Goal: Task Accomplishment & Management: Complete application form

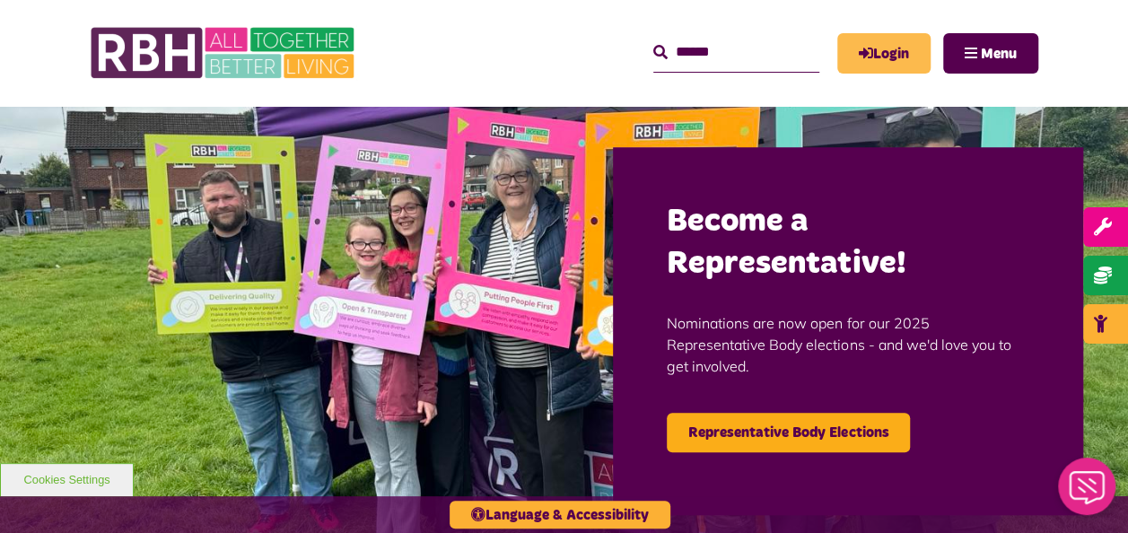
click at [855, 63] on link "Login" at bounding box center [884, 53] width 93 height 40
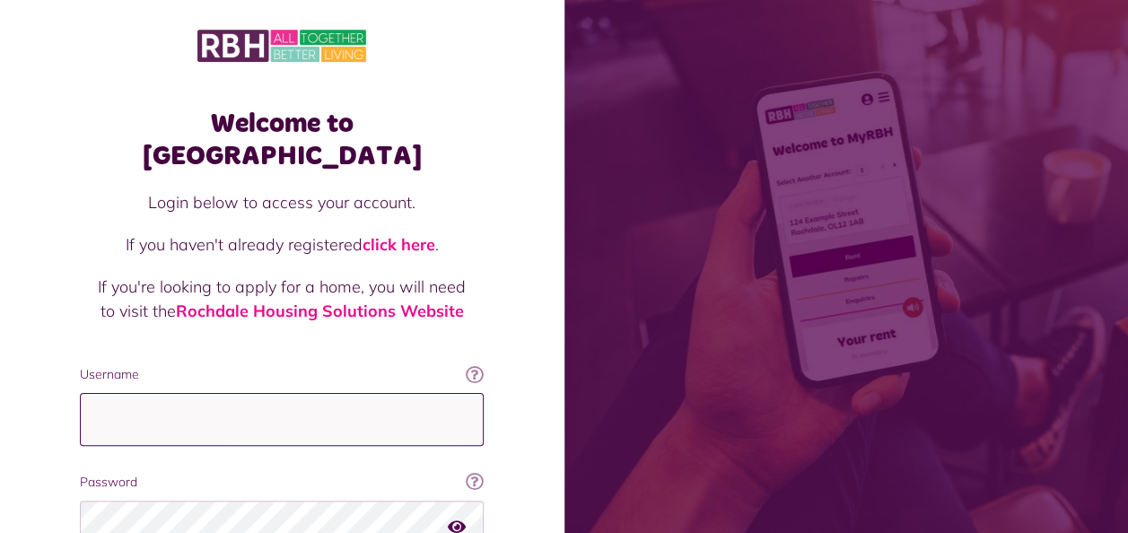
click at [237, 393] on input "Username" at bounding box center [282, 419] width 404 height 53
type input "**********"
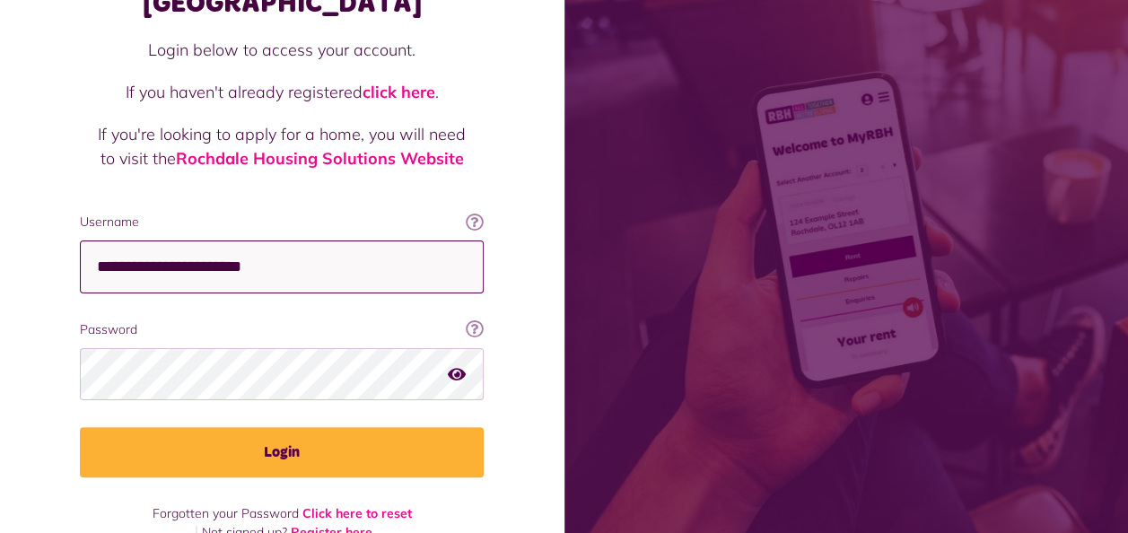
scroll to position [155, 0]
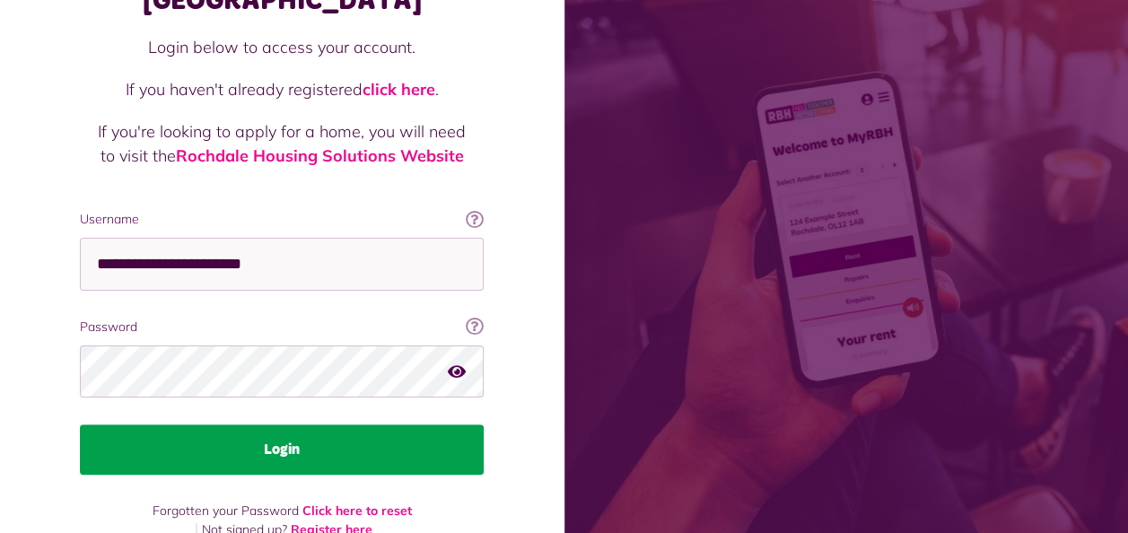
click at [255, 426] on button "Login" at bounding box center [282, 450] width 404 height 50
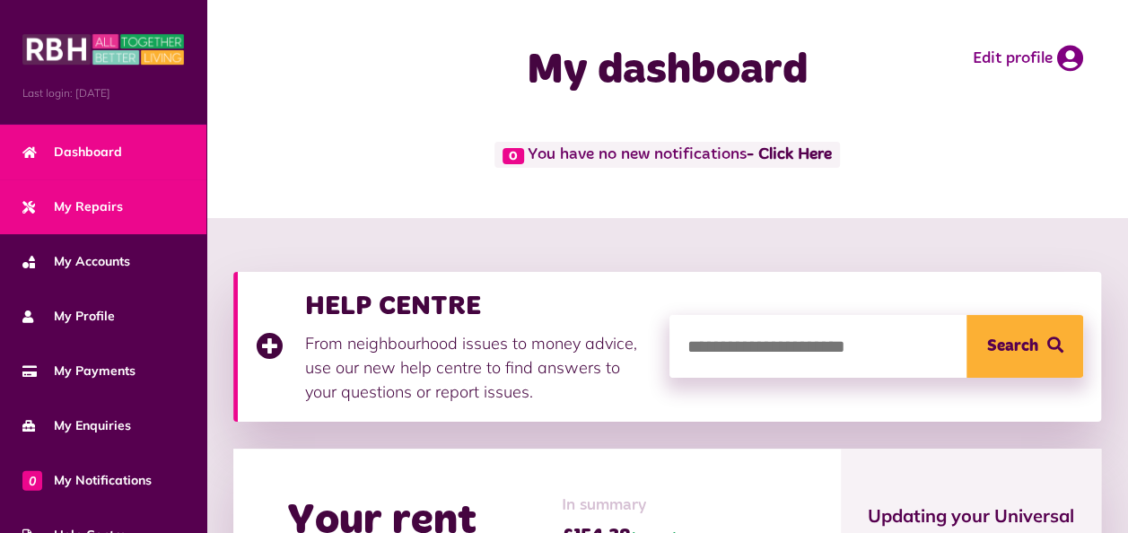
click at [105, 199] on span "My Repairs" at bounding box center [72, 206] width 101 height 19
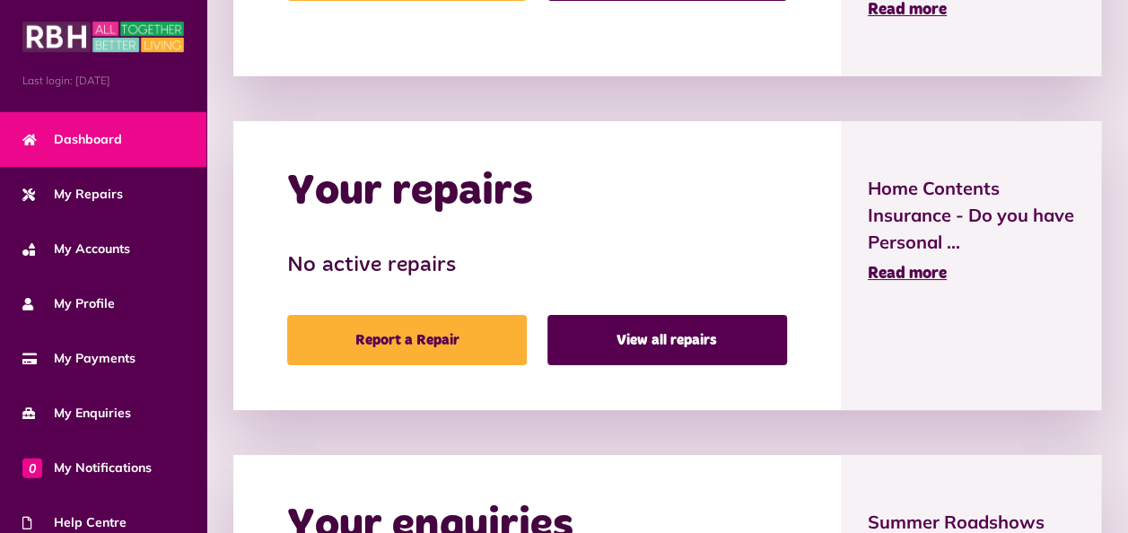
scroll to position [718, 0]
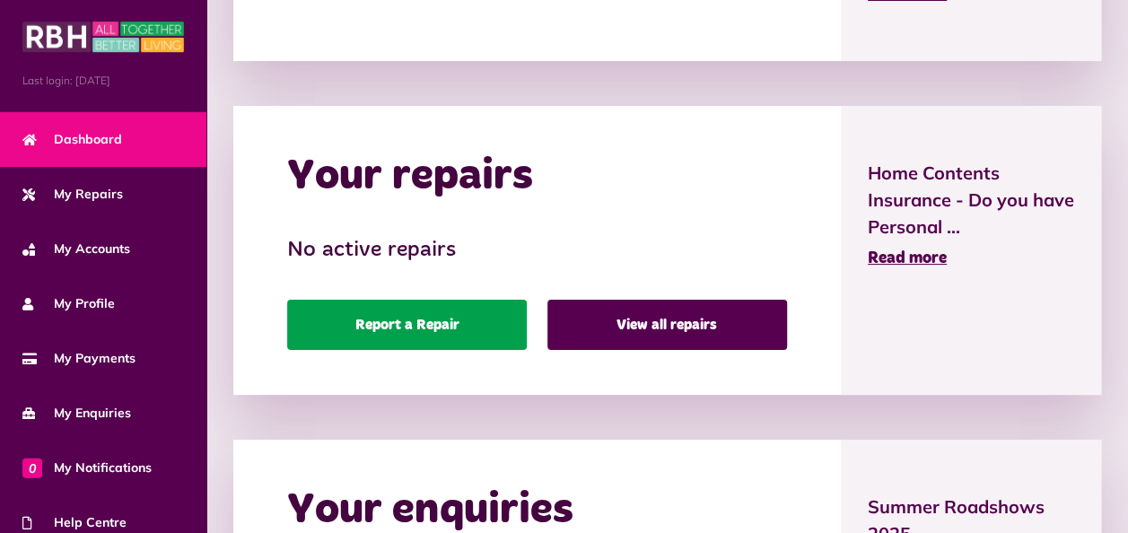
click at [390, 348] on link "Report a Repair" at bounding box center [407, 325] width 240 height 50
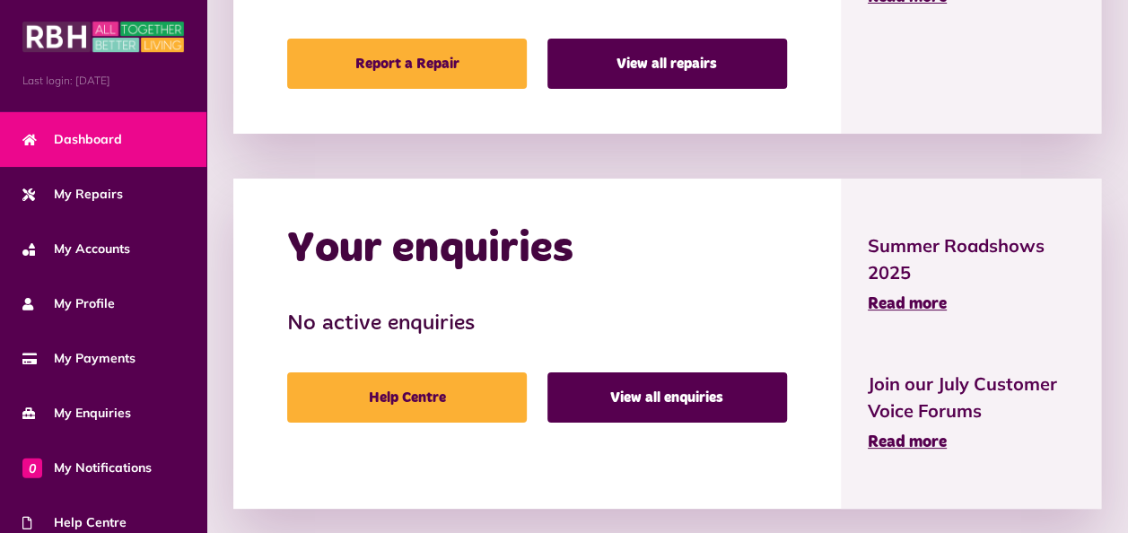
scroll to position [987, 0]
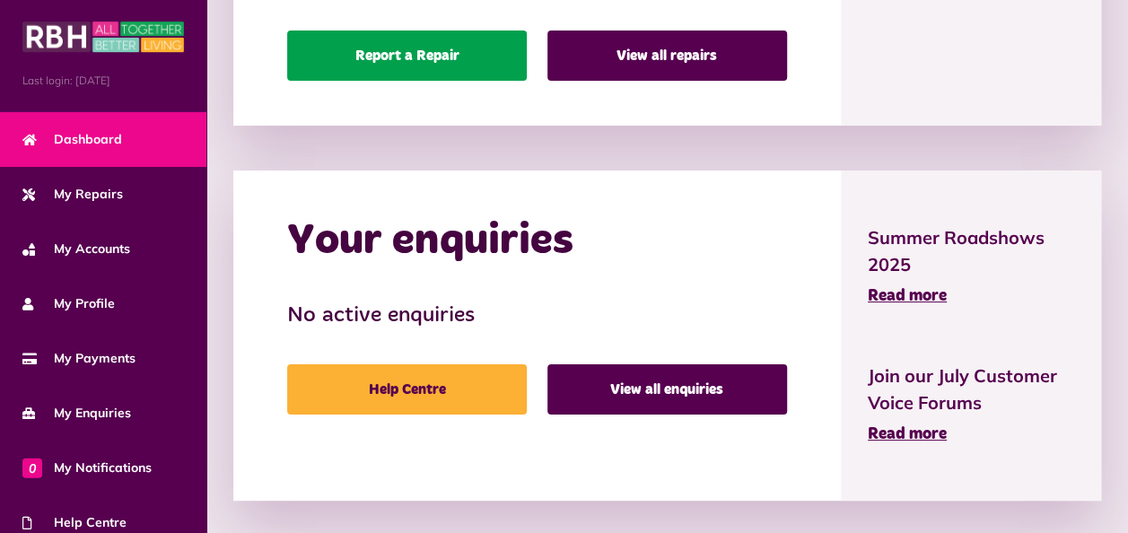
click at [431, 70] on link "Report a Repair" at bounding box center [407, 56] width 240 height 50
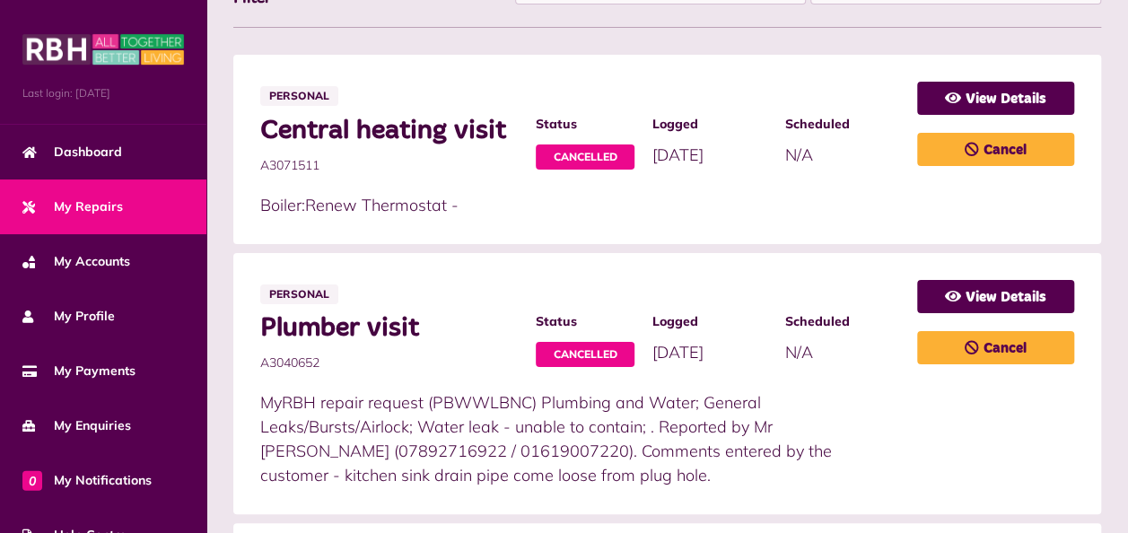
scroll to position [359, 0]
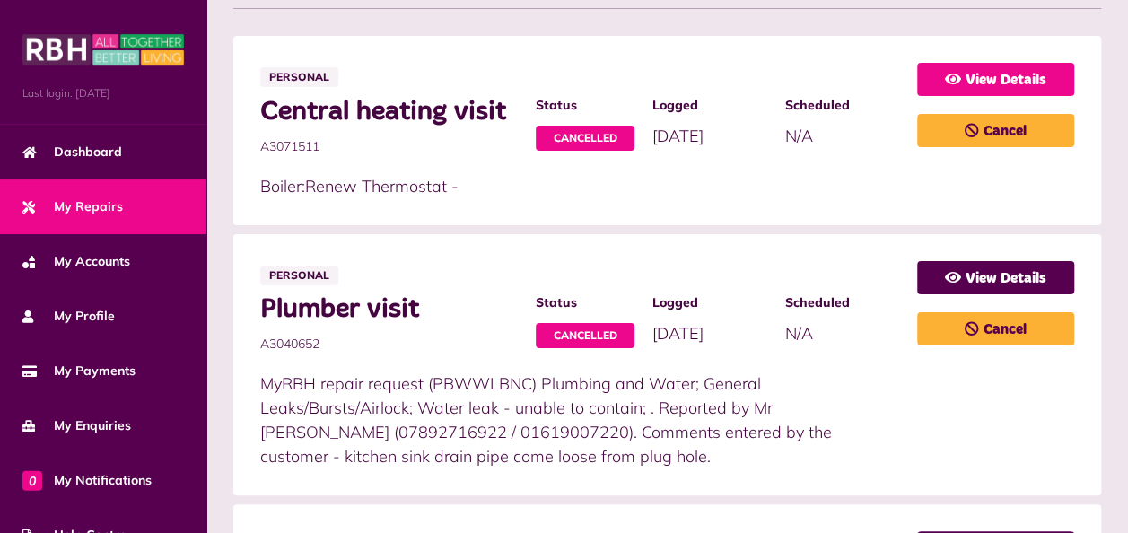
click at [963, 85] on link "View Details" at bounding box center [995, 79] width 157 height 33
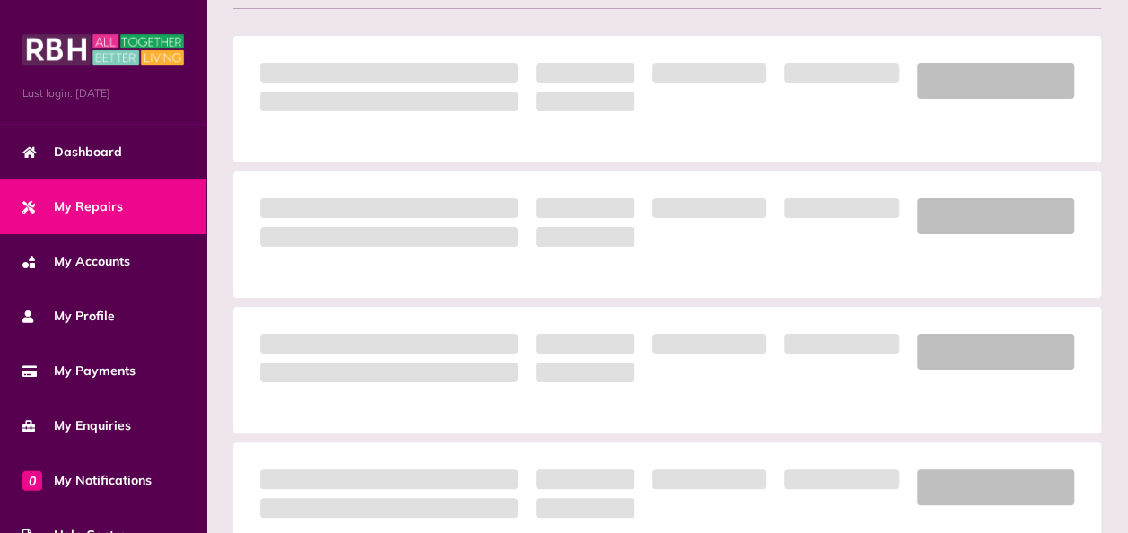
scroll to position [359, 0]
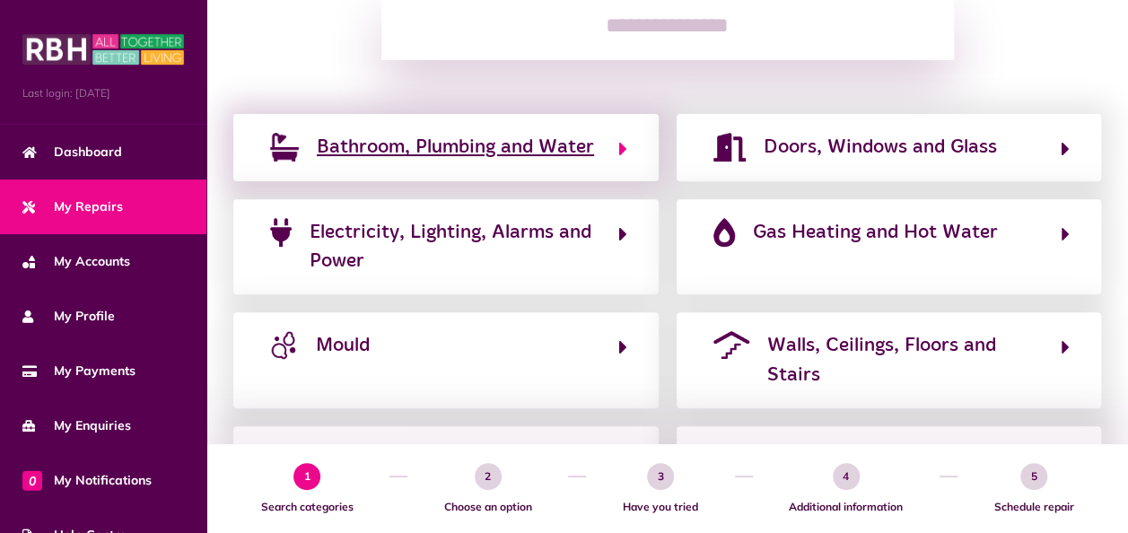
click at [472, 153] on span "Bathroom, Plumbing and Water" at bounding box center [455, 147] width 277 height 29
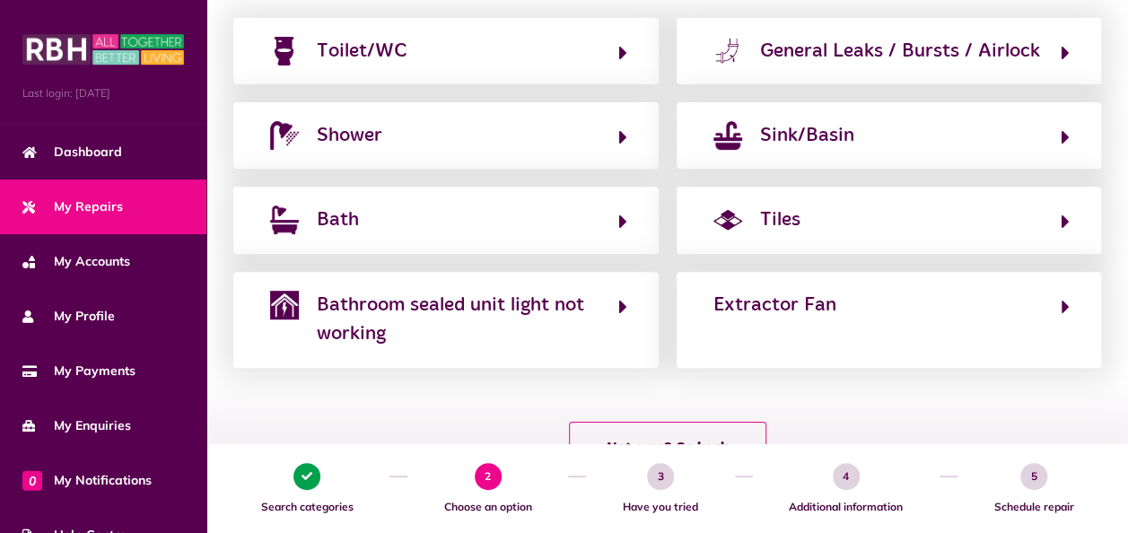
scroll to position [303, 0]
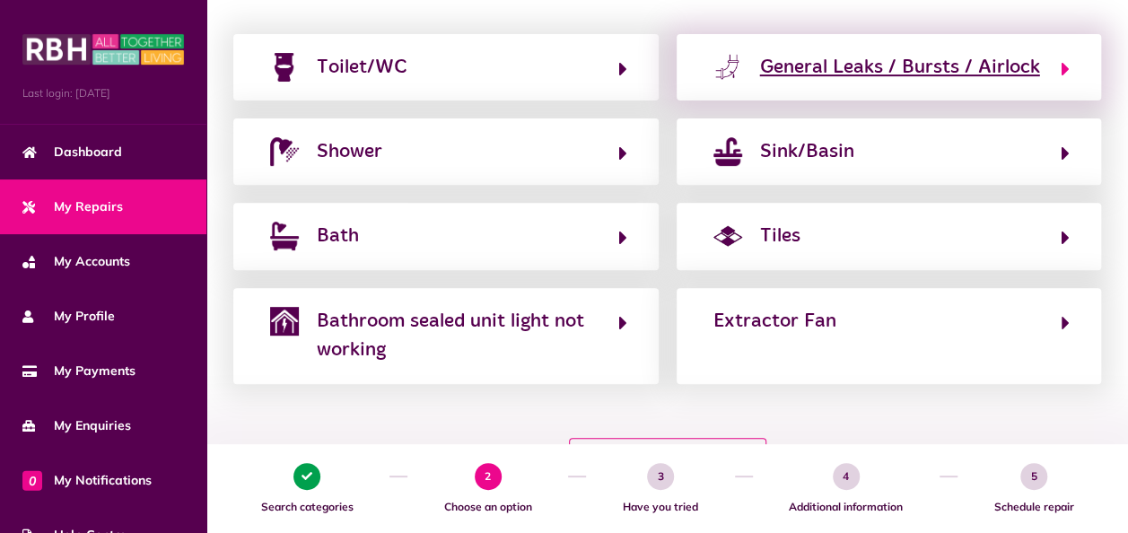
click at [806, 72] on div "General Leaks / Bursts / Airlock" at bounding box center [900, 67] width 280 height 29
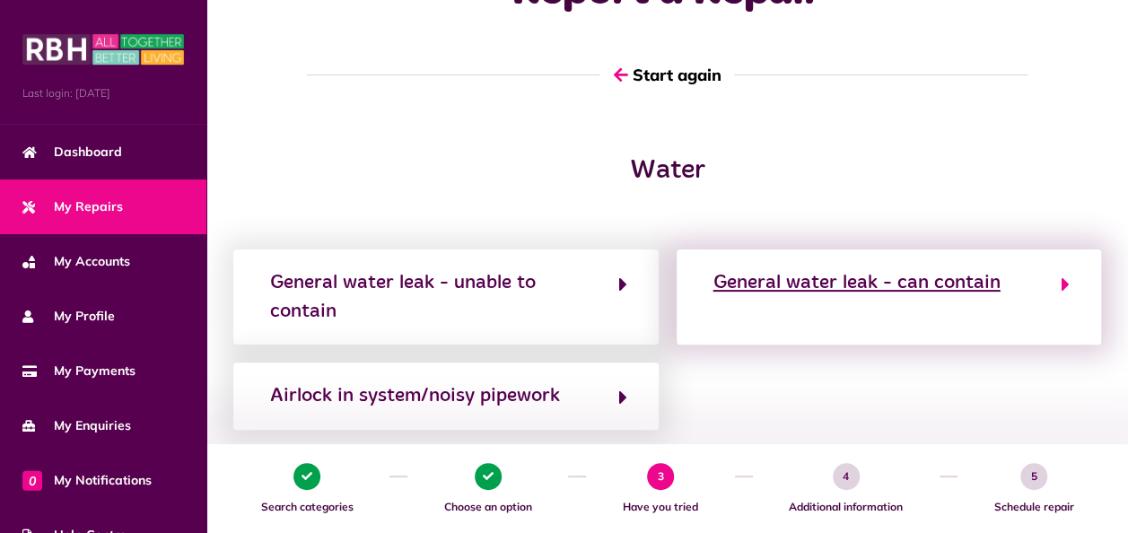
scroll to position [0, 0]
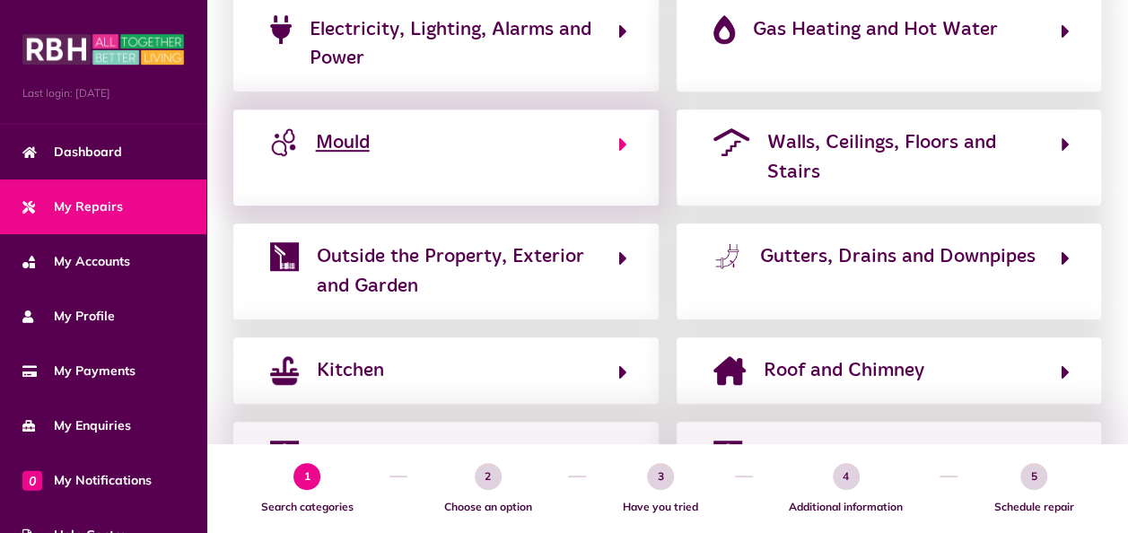
scroll to position [382, 0]
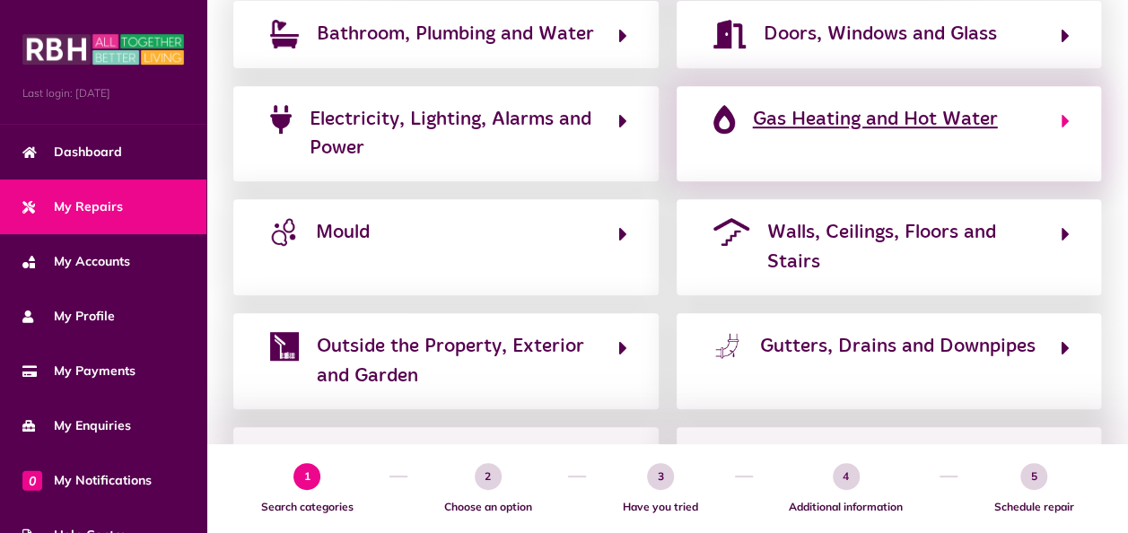
click at [801, 120] on span "Gas Heating and Hot Water" at bounding box center [875, 119] width 245 height 29
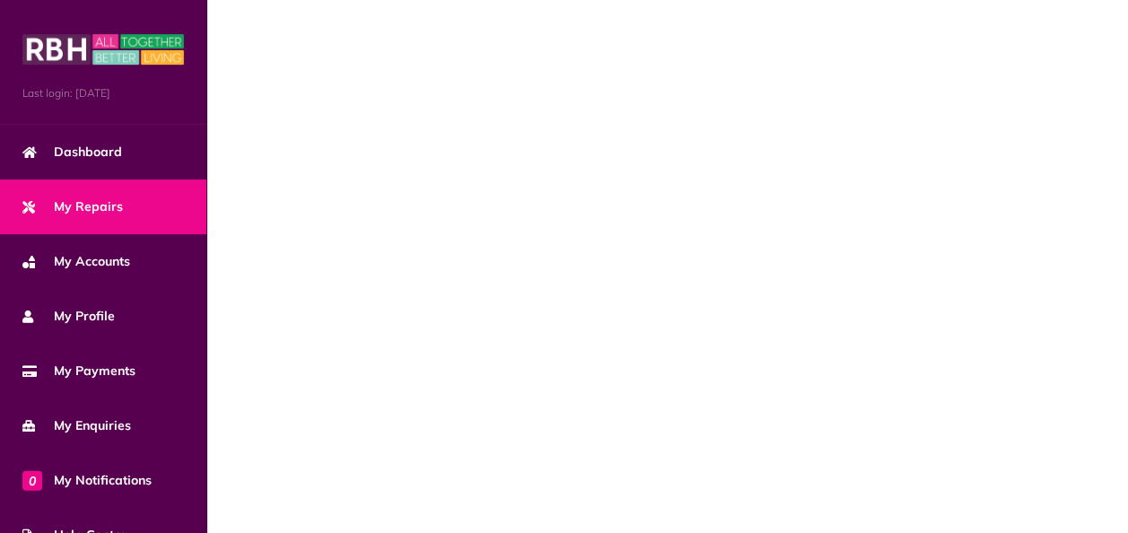
scroll to position [0, 0]
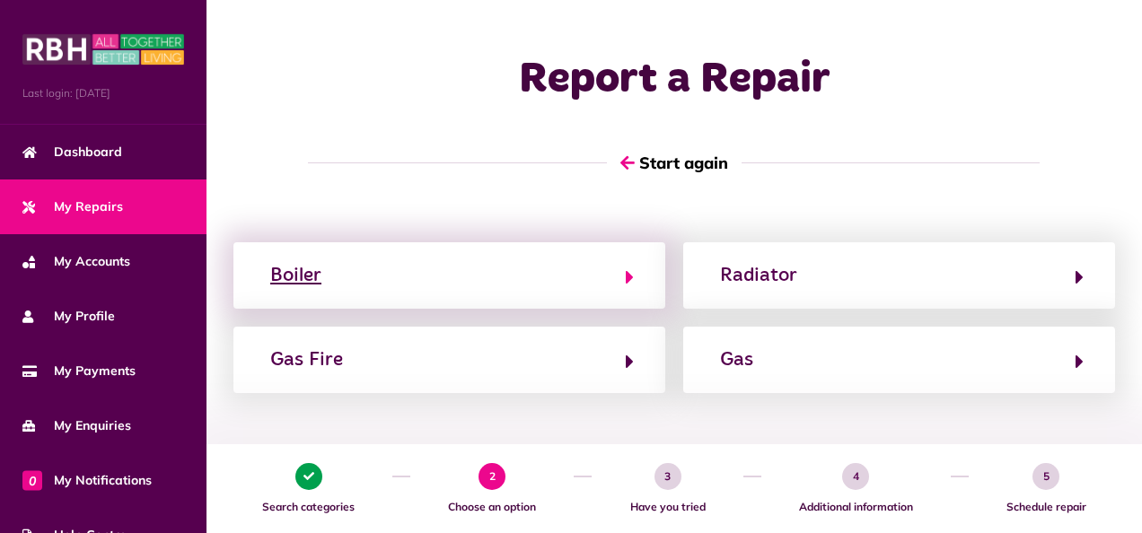
click at [630, 277] on icon "button" at bounding box center [630, 278] width 8 height 22
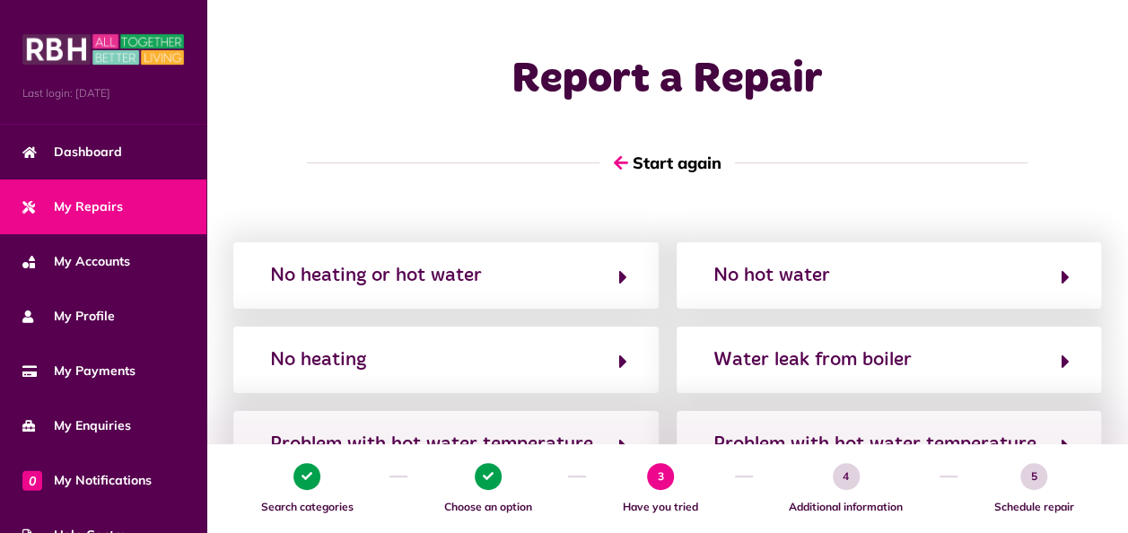
scroll to position [90, 0]
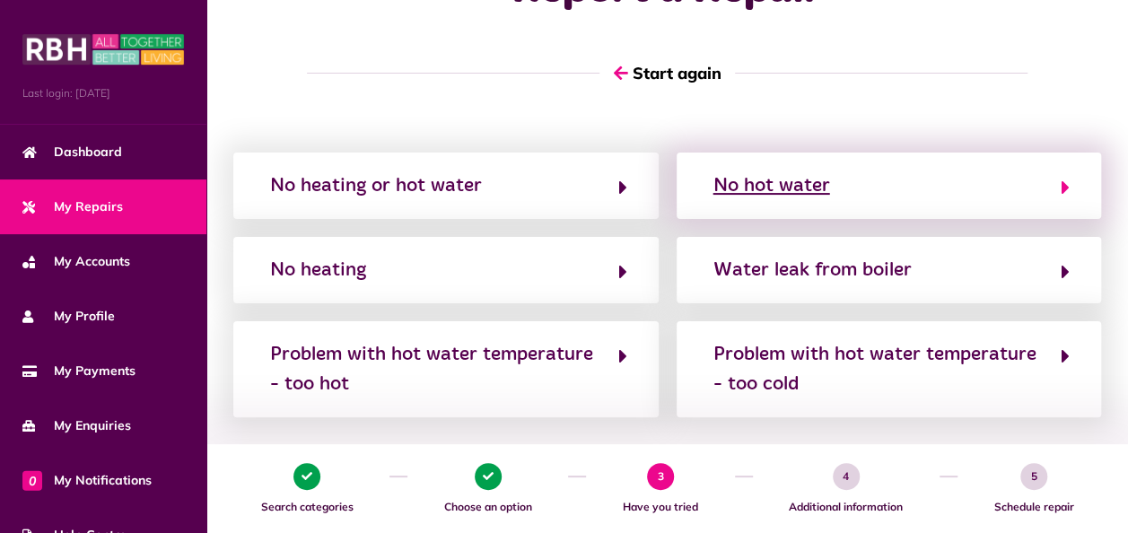
click at [839, 187] on button "No hot water" at bounding box center [889, 186] width 363 height 31
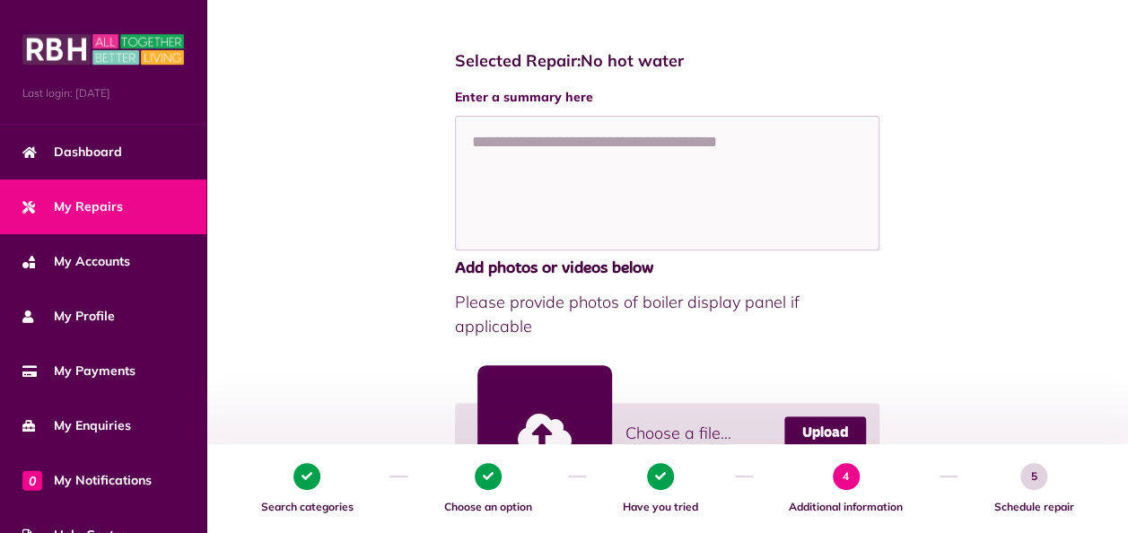
scroll to position [250, 0]
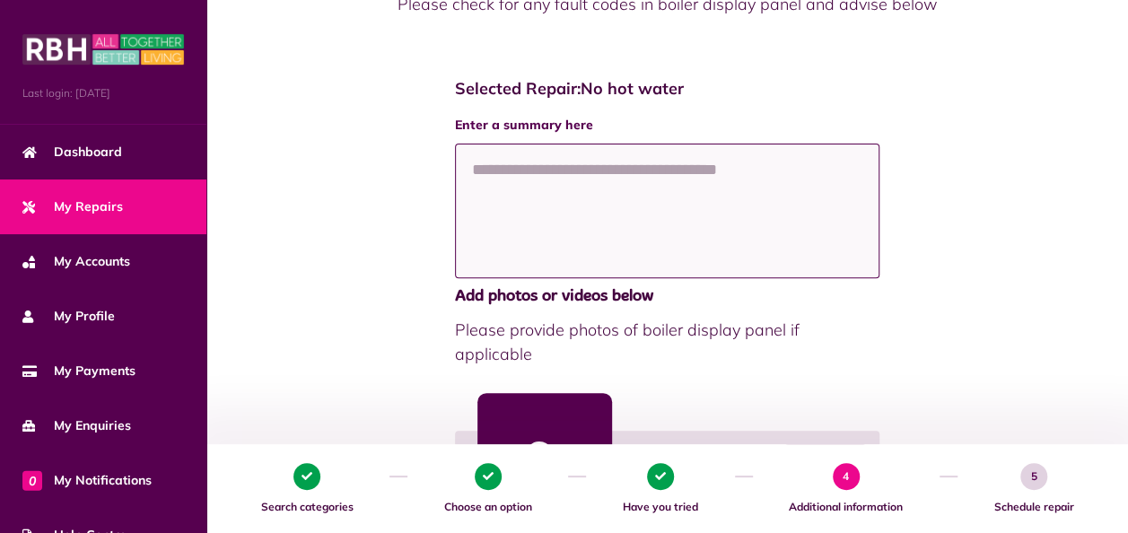
click at [605, 179] on textarea at bounding box center [668, 211] width 426 height 135
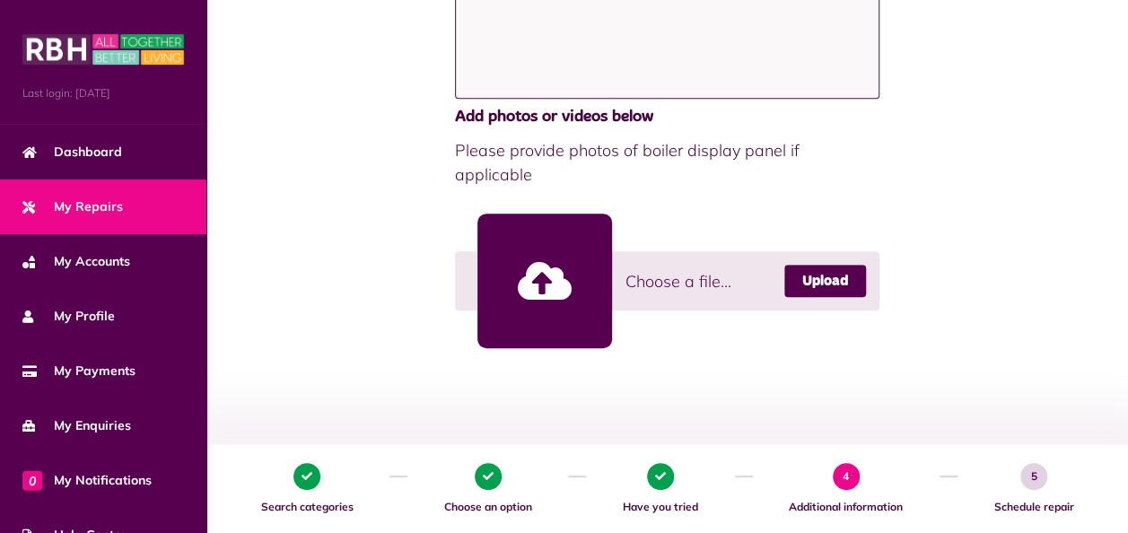
scroll to position [610, 0]
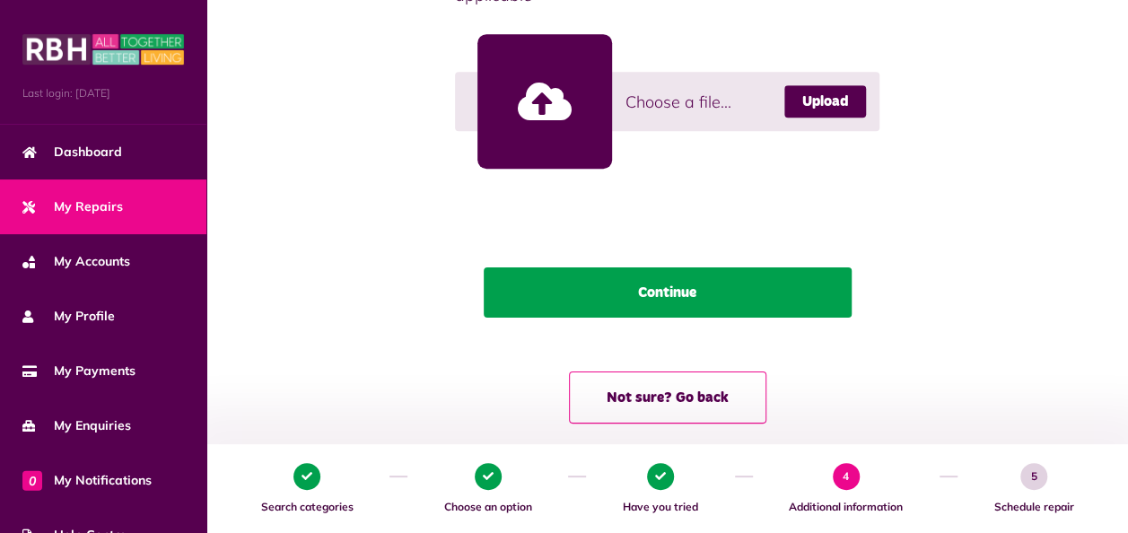
type textarea "**********"
click at [652, 276] on button "Continue" at bounding box center [668, 293] width 368 height 50
